Goal: Check status: Check status

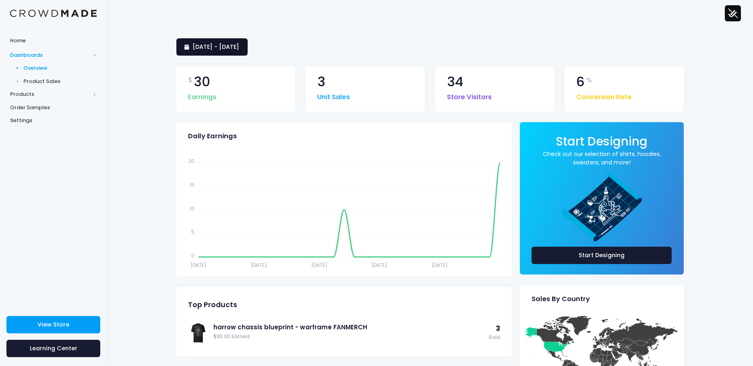
click at [239, 47] on span "[DATE] - [DATE]" at bounding box center [216, 47] width 47 height 8
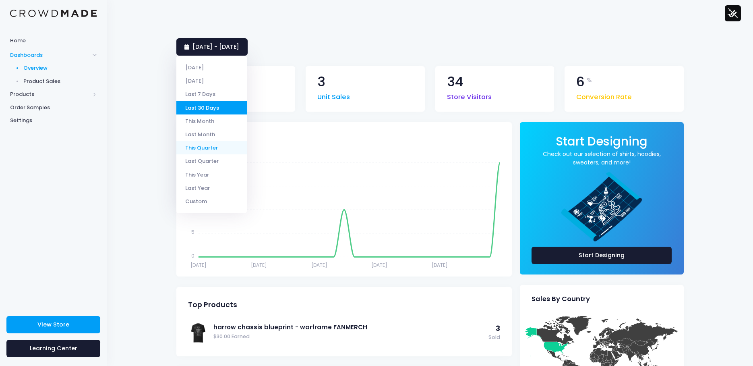
click at [210, 145] on li "This Quarter" at bounding box center [211, 147] width 71 height 13
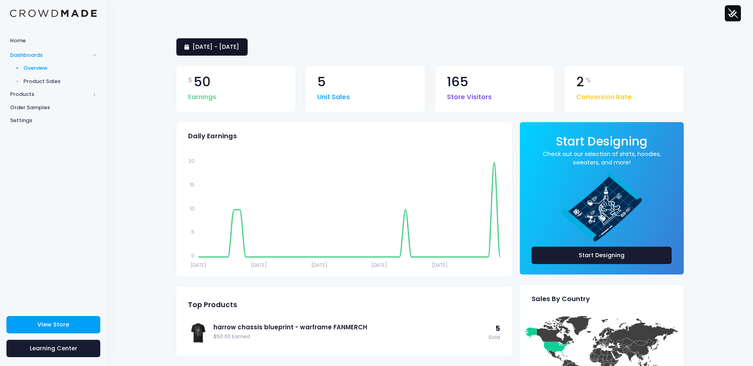
click at [234, 47] on span "[DATE] - [DATE]" at bounding box center [216, 47] width 47 height 8
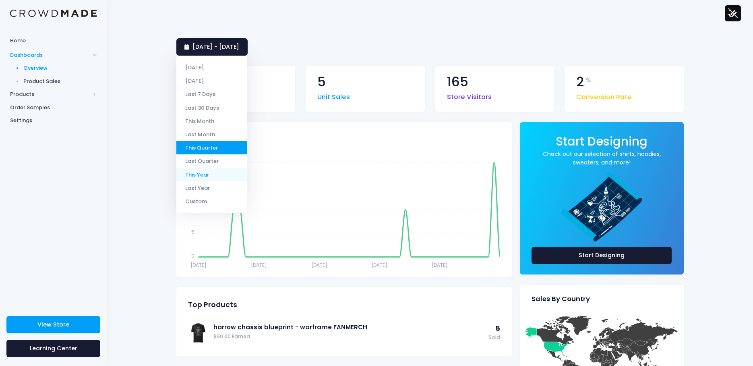
click at [196, 175] on li "This Year" at bounding box center [211, 174] width 71 height 13
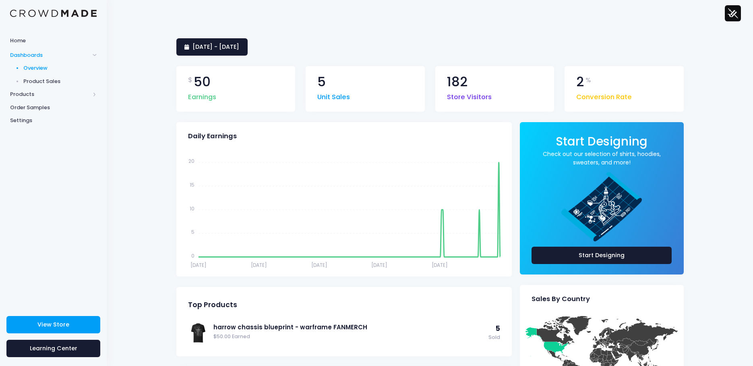
click at [43, 11] on img at bounding box center [53, 14] width 87 height 8
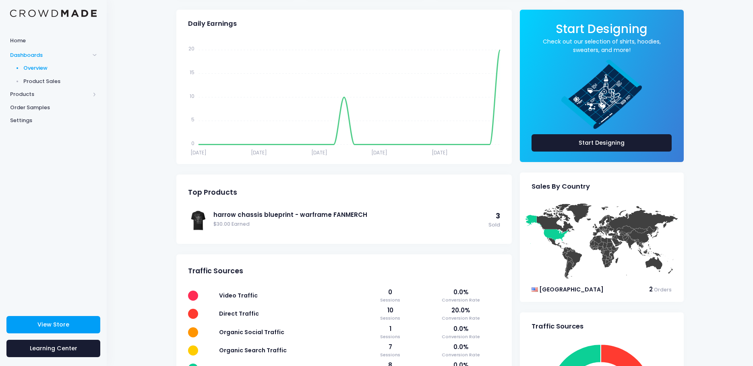
scroll to position [121, 0]
